Goal: Information Seeking & Learning: Learn about a topic

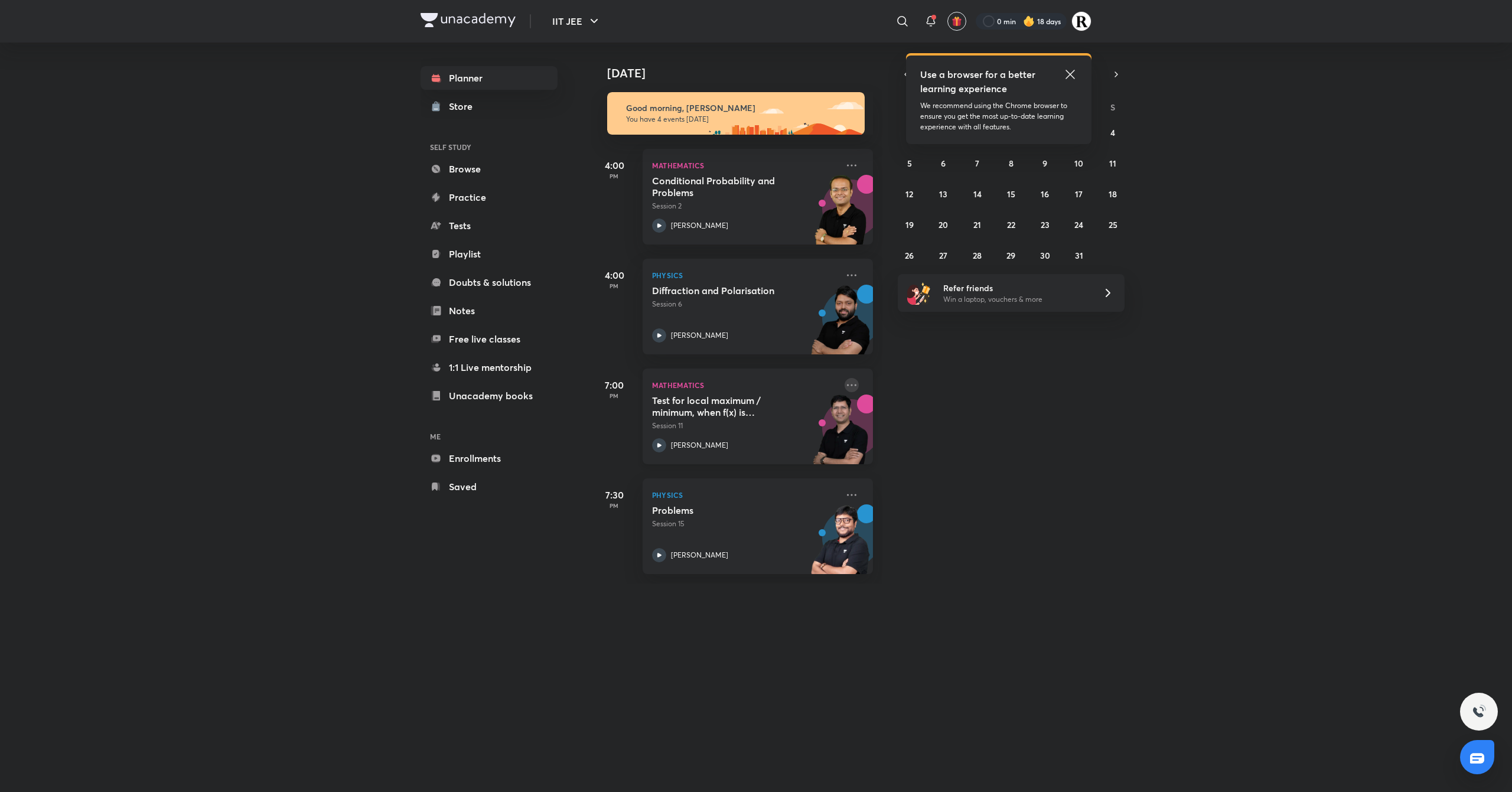
click at [847, 386] on icon at bounding box center [852, 385] width 10 height 2
click at [1161, 379] on div "Today Good morning, Rakhi You have 4 events today 4:00 PM Mathematics Condition…" at bounding box center [1050, 313] width 919 height 541
click at [1070, 72] on icon at bounding box center [1070, 74] width 14 height 14
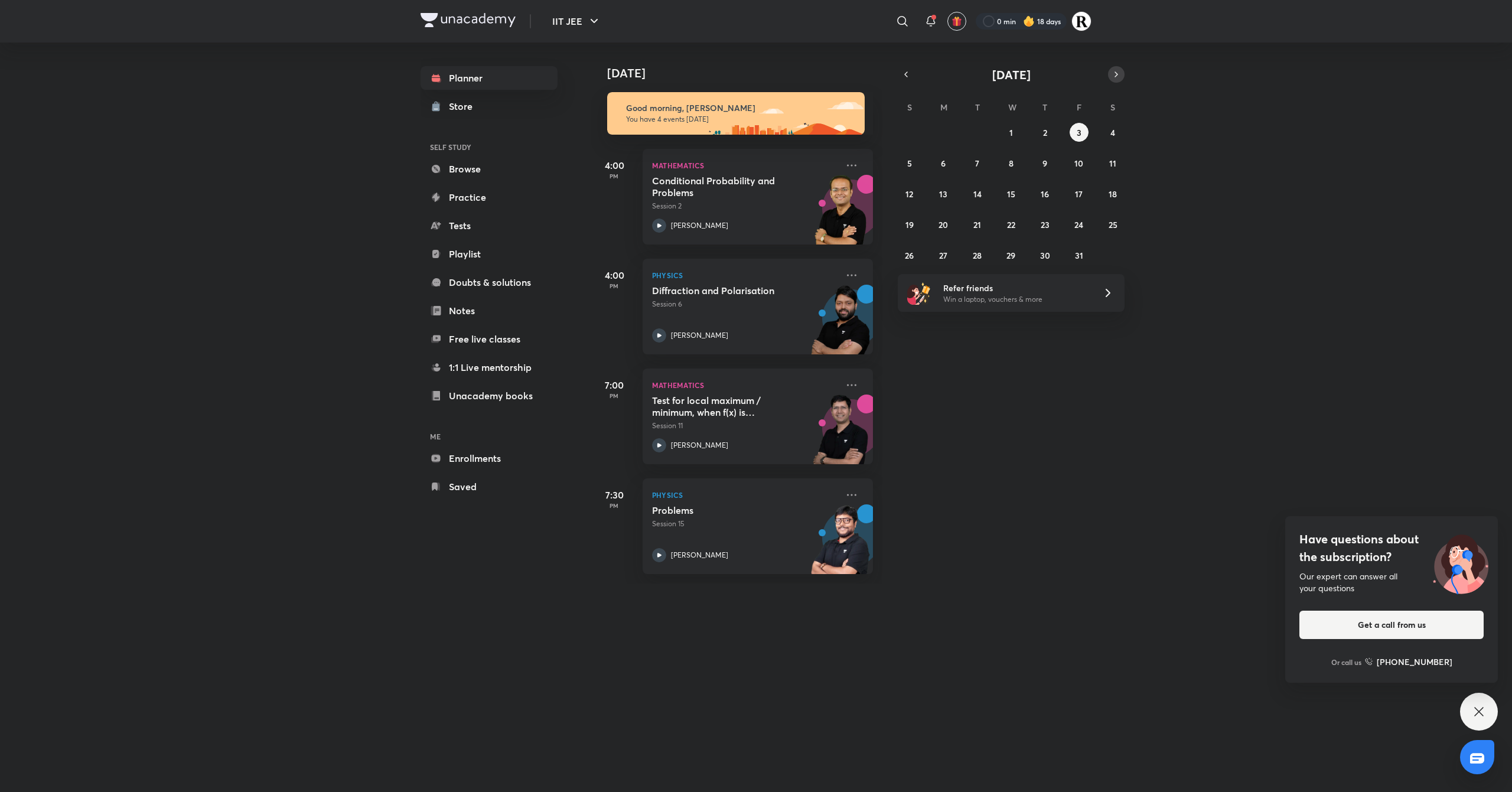
click at [1112, 76] on icon "button" at bounding box center [1117, 74] width 10 height 10
click at [906, 76] on icon "button" at bounding box center [905, 74] width 2 height 5
click at [1115, 78] on icon "button" at bounding box center [1117, 74] width 10 height 10
click at [911, 76] on button "button" at bounding box center [906, 75] width 17 height 17
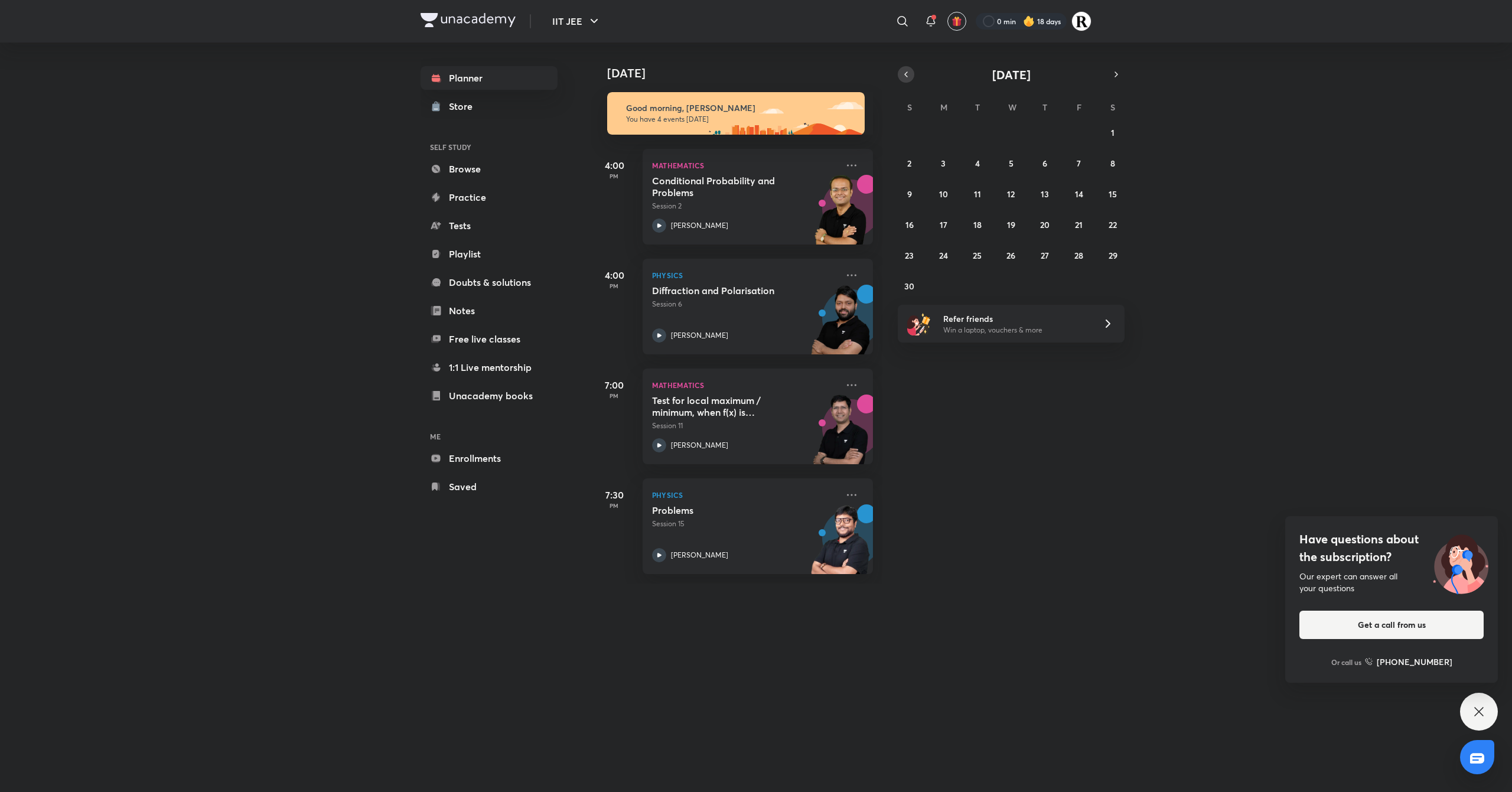
click at [911, 76] on button "button" at bounding box center [906, 75] width 17 height 17
click at [933, 25] on icon at bounding box center [931, 21] width 14 height 14
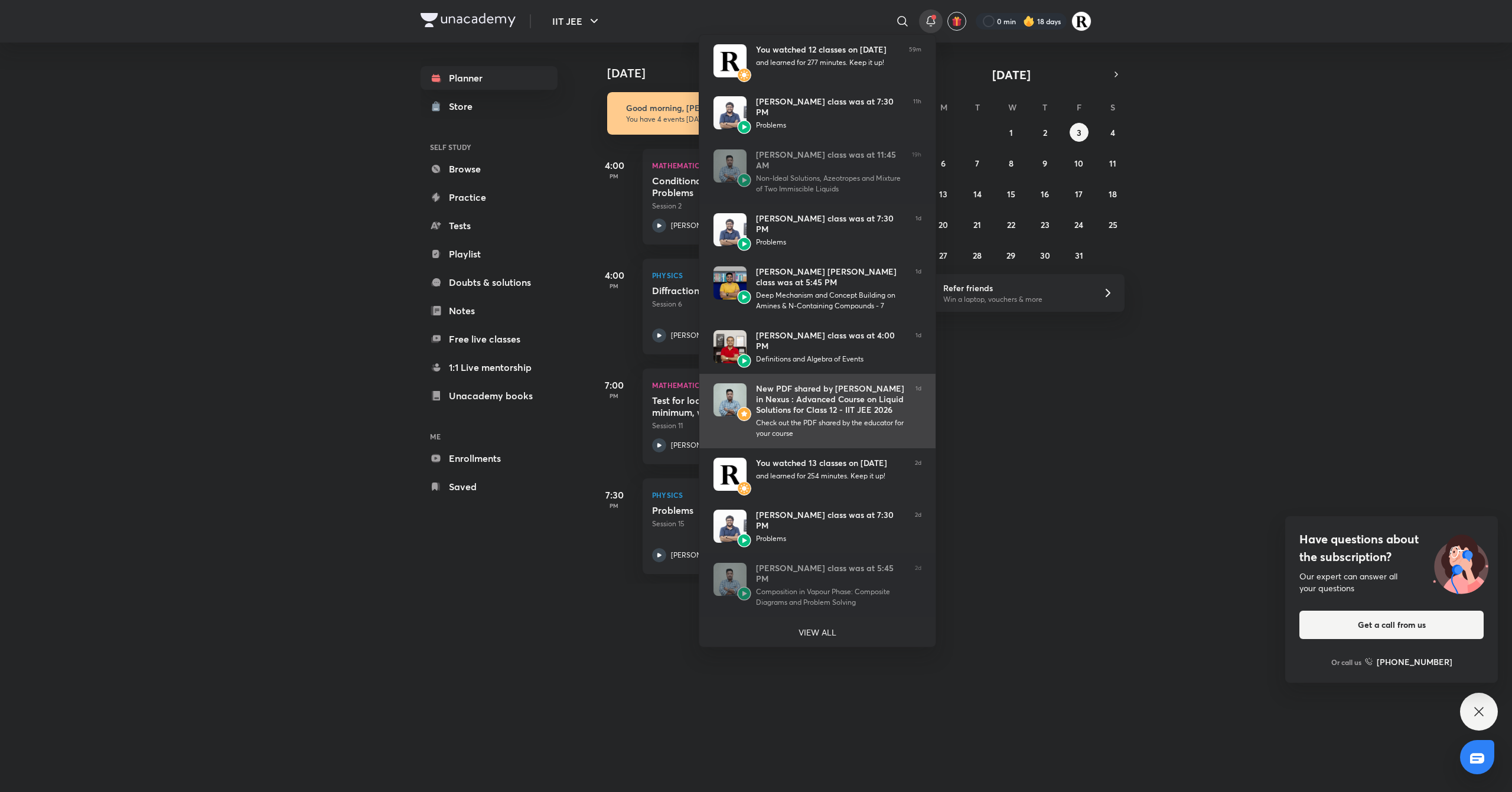
click at [841, 418] on div "Check out the PDF shared by the educator for your course" at bounding box center [830, 428] width 150 height 21
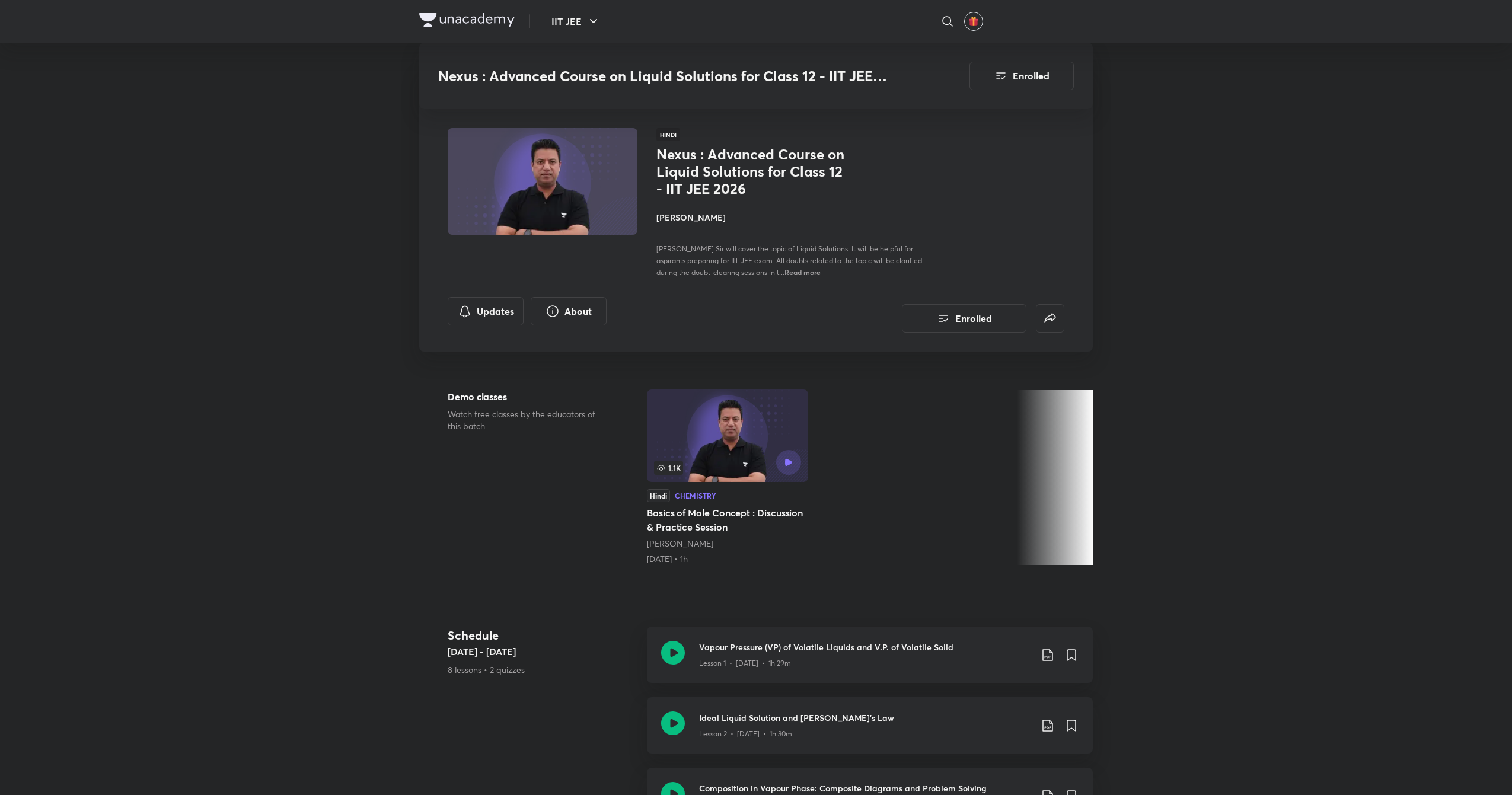
scroll to position [390, 0]
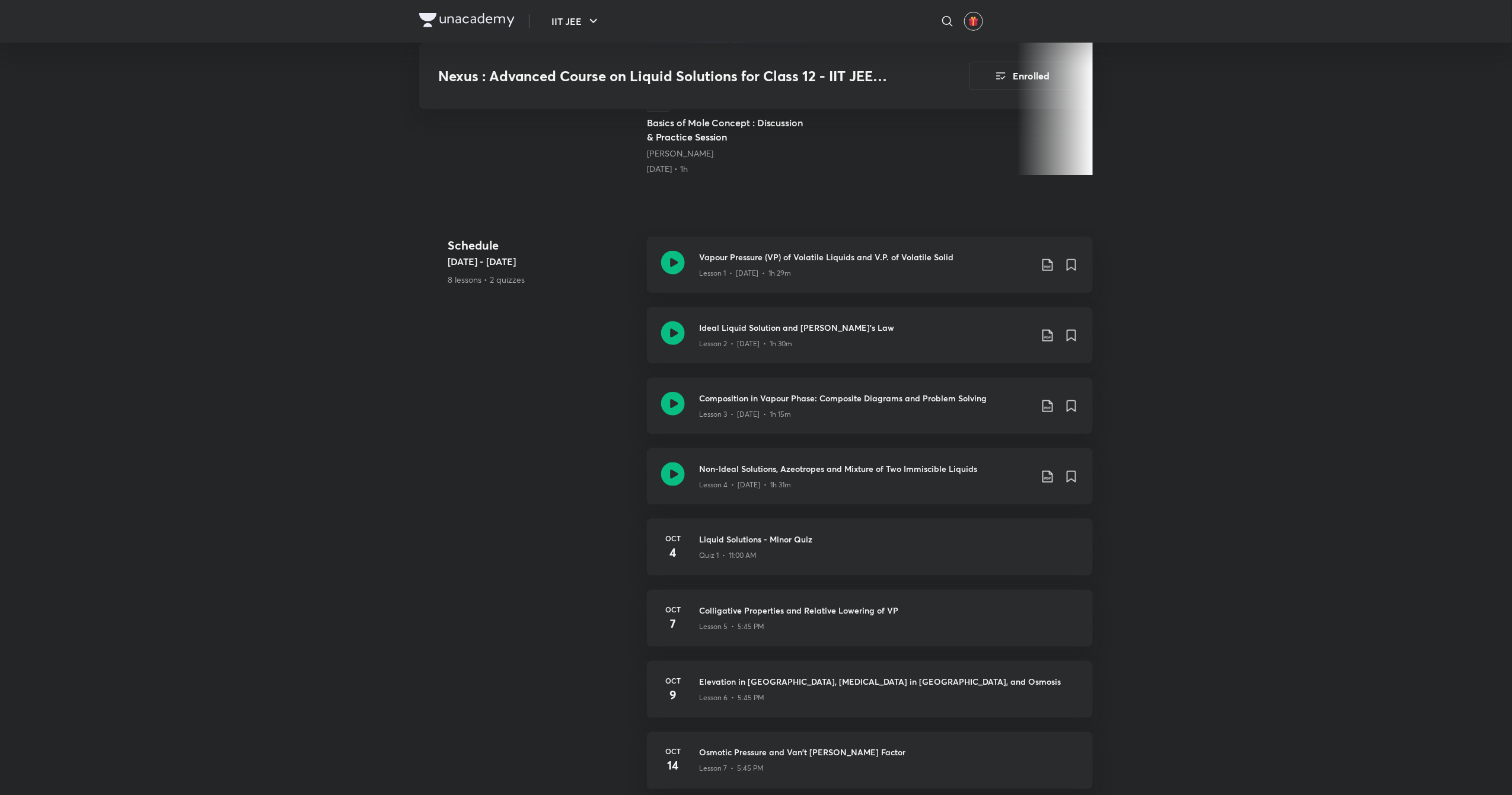
click at [679, 469] on icon at bounding box center [673, 474] width 24 height 24
